Goal: Task Accomplishment & Management: Manage account settings

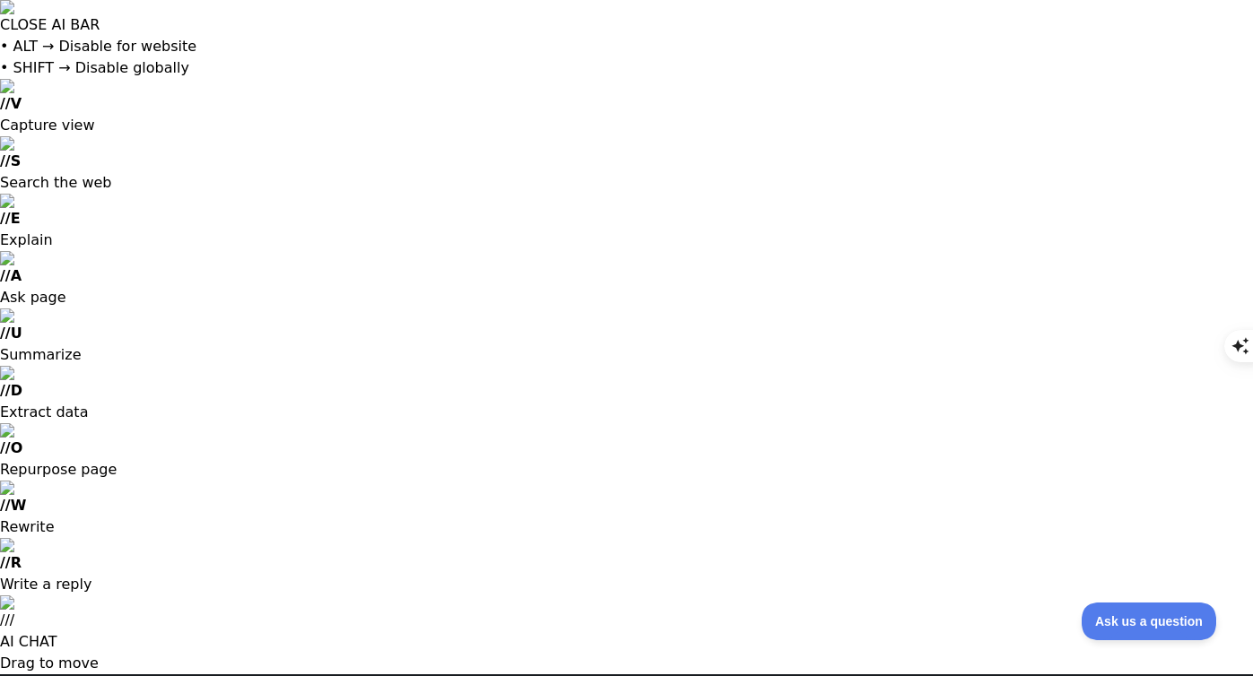
drag, startPoint x: 837, startPoint y: 451, endPoint x: 606, endPoint y: 440, distance: 230.7
copy td "fca465b929324a46bc2fb07afe075400"
